Goal: Transaction & Acquisition: Book appointment/travel/reservation

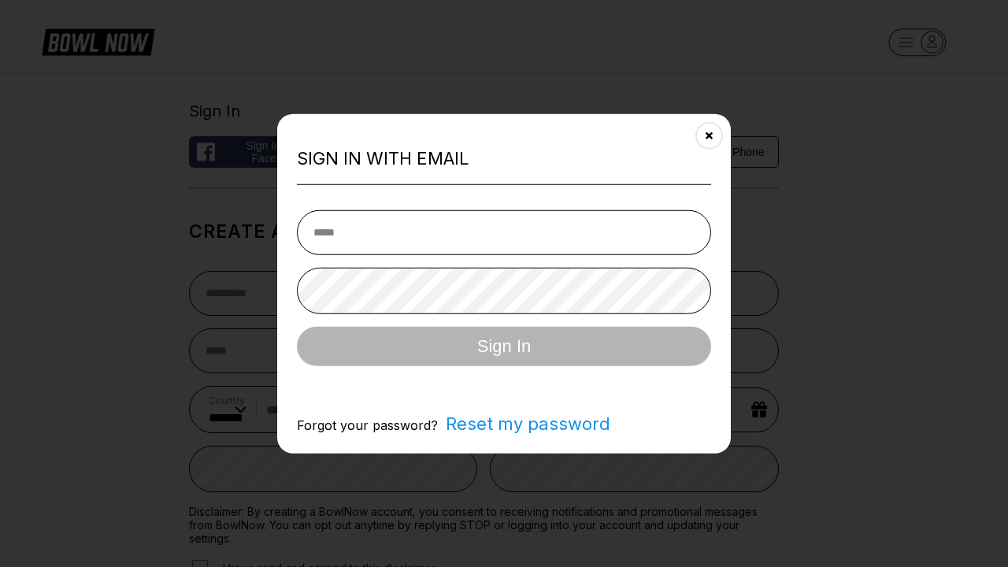
select select "**"
type input "**********"
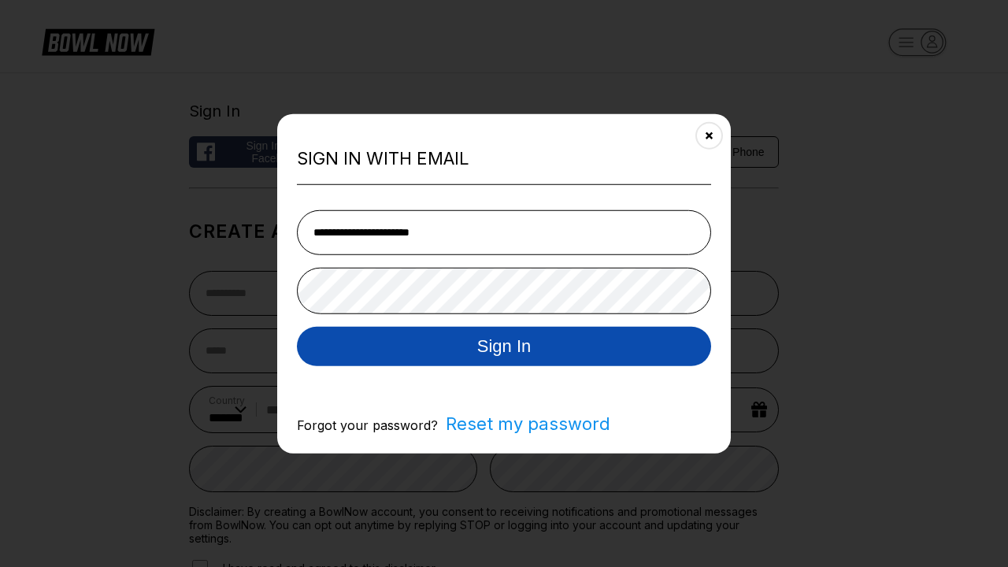
click at [504, 347] on button "Sign In" at bounding box center [504, 345] width 414 height 39
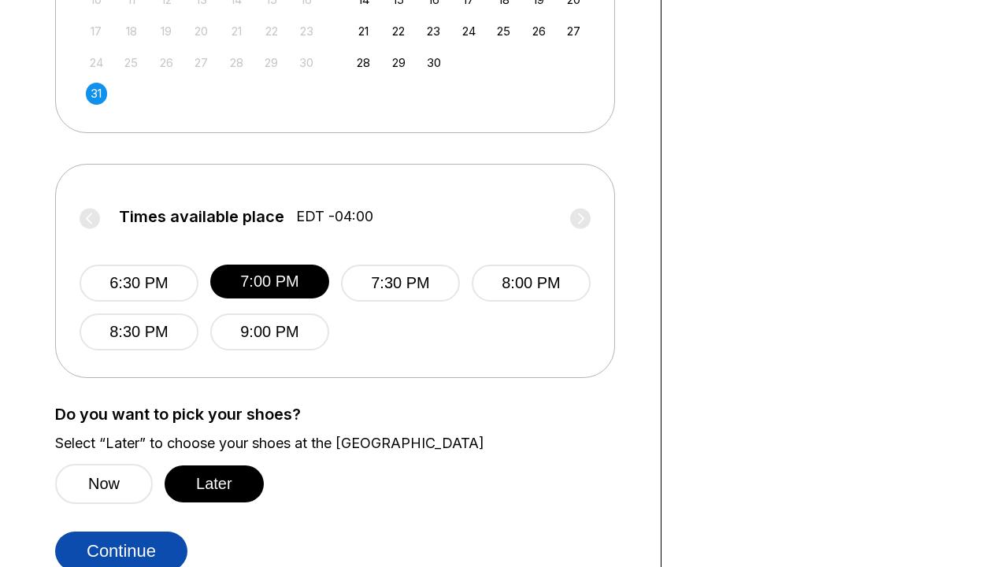
click at [121, 547] on button "Continue" at bounding box center [121, 551] width 132 height 39
